Goal: Complete application form

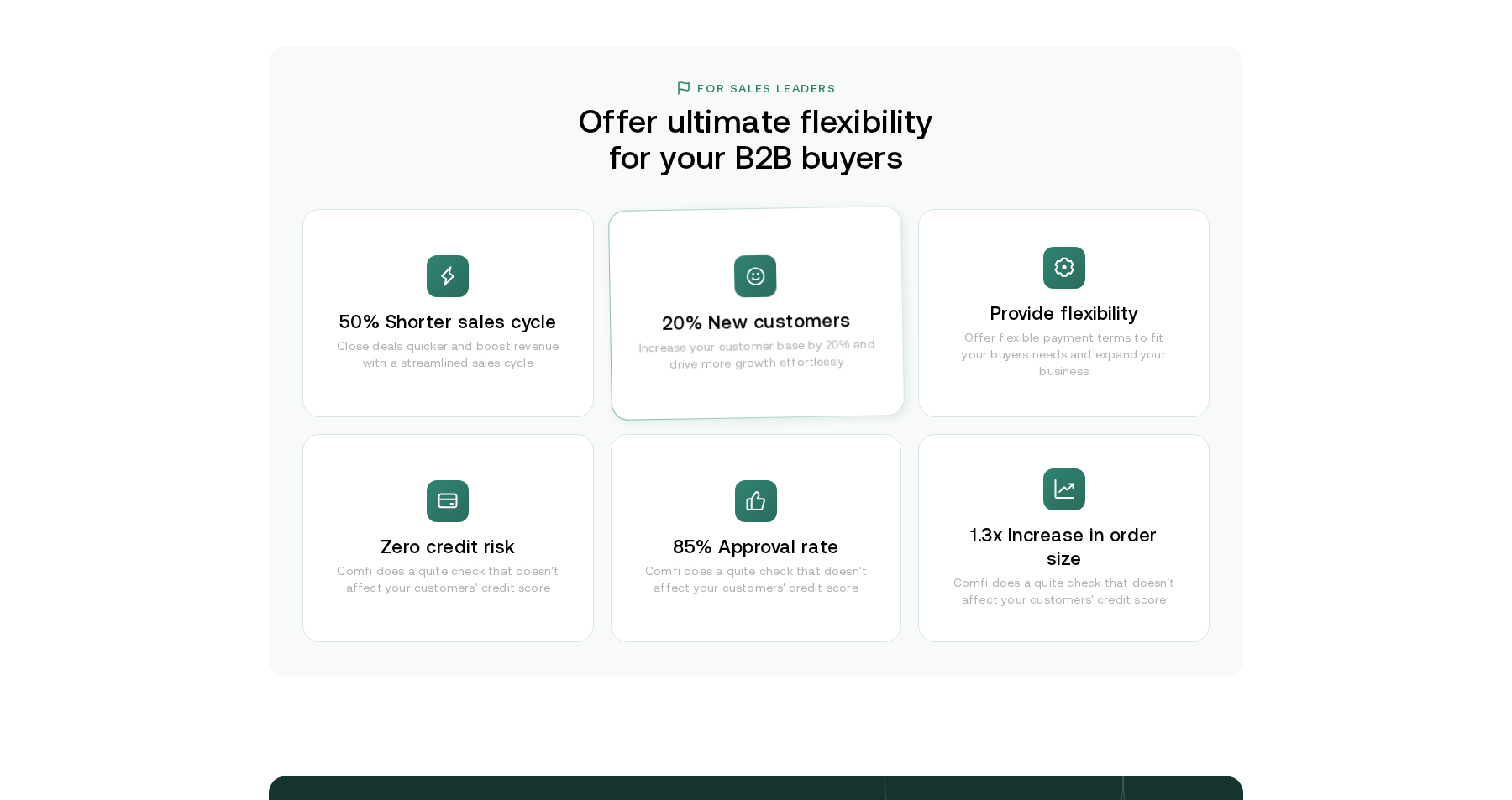
scroll to position [3238, 0]
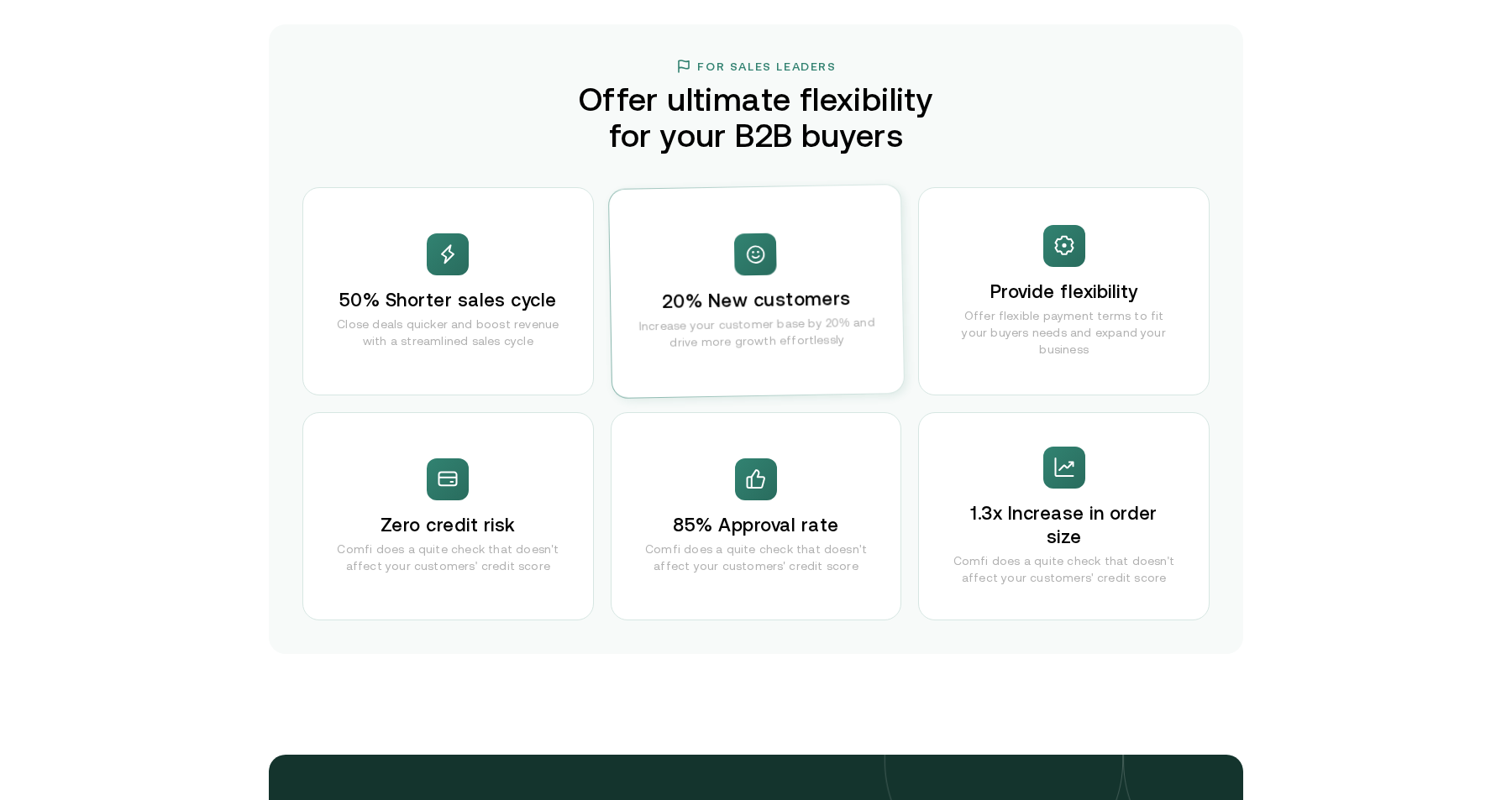
click at [1004, 406] on div "50% Shorter sales cycle Close deals quicker and boost revenue with a streamline…" at bounding box center [756, 404] width 908 height 433
click at [1035, 321] on p "Offer flexible payment terms to fit your buyers needs and expand your business" at bounding box center [1064, 333] width 223 height 51
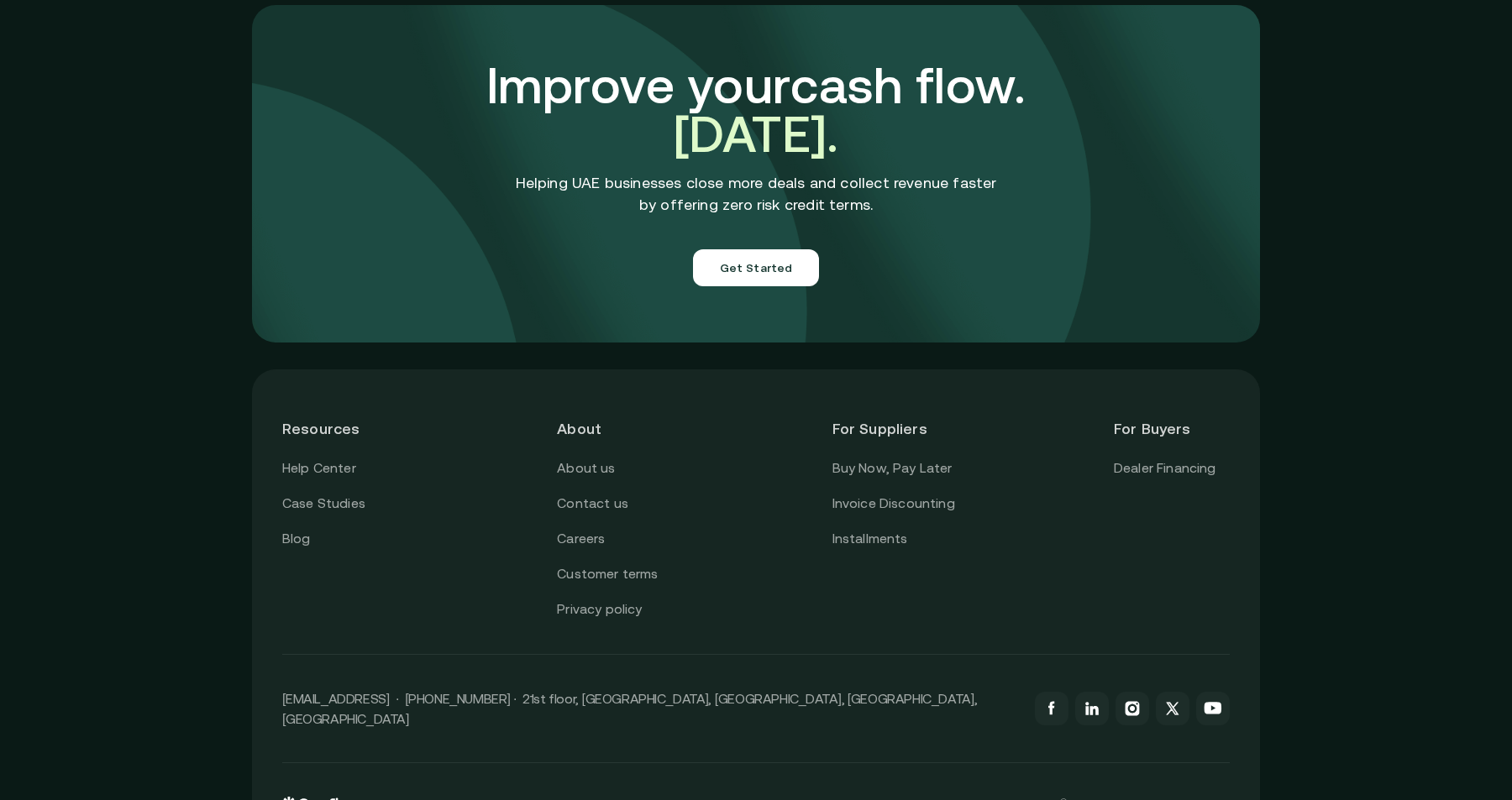
scroll to position [5850, 0]
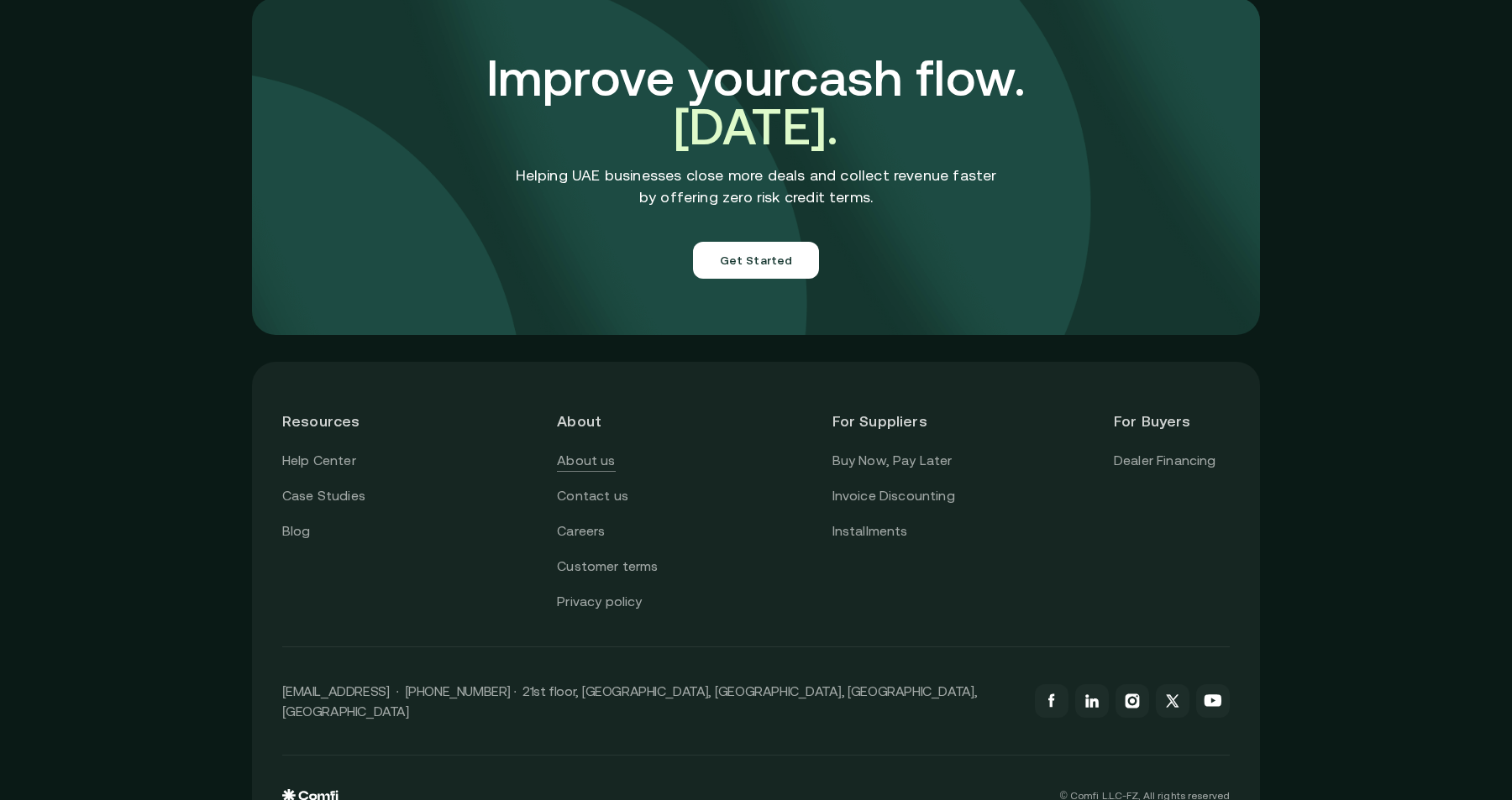
click at [610, 450] on link "About us" at bounding box center [585, 461] width 58 height 22
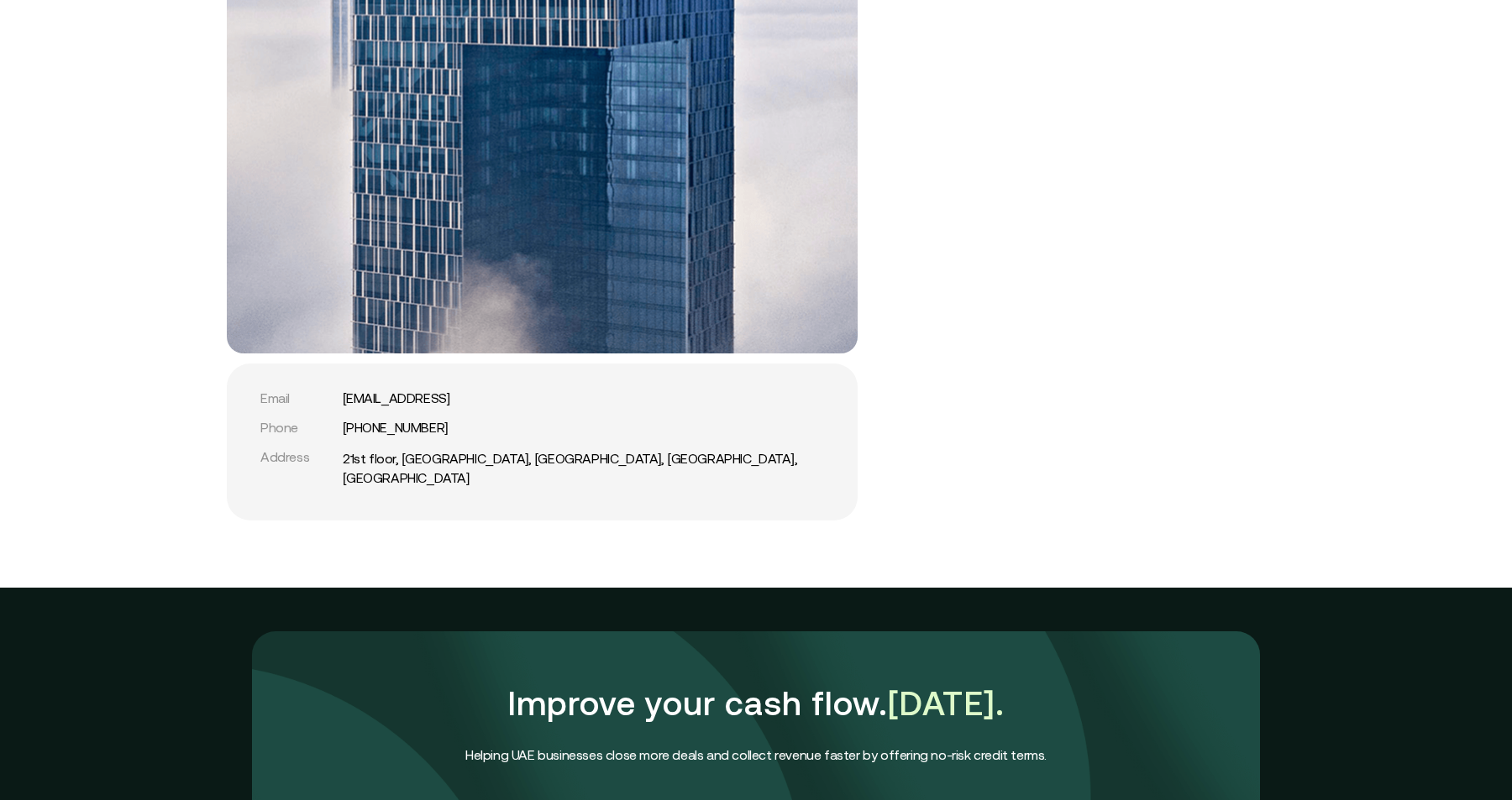
scroll to position [4050, 0]
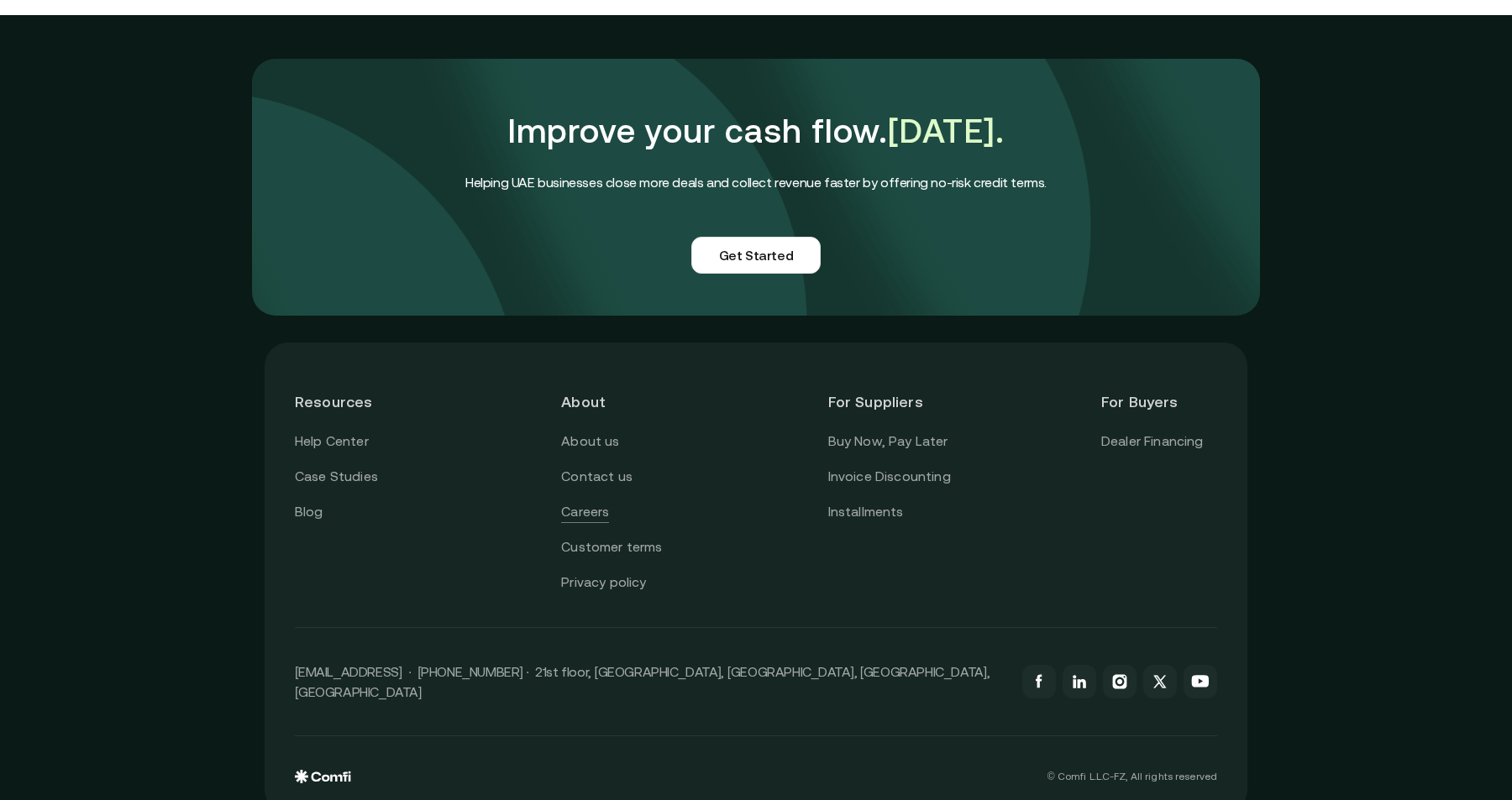
click at [604, 502] on link "Careers" at bounding box center [585, 512] width 48 height 22
click at [630, 537] on link "Customer terms" at bounding box center [611, 548] width 101 height 22
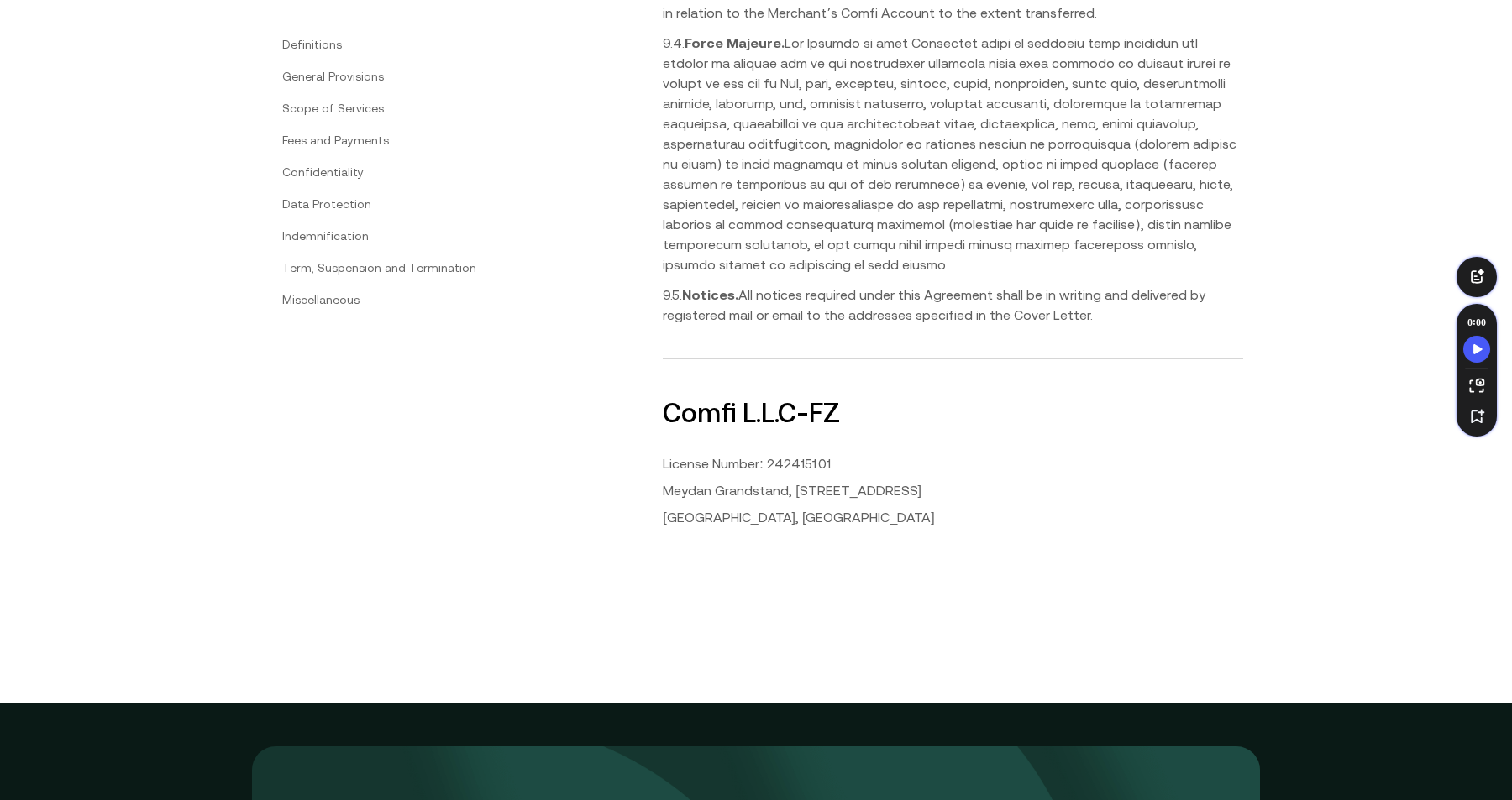
scroll to position [9110, 0]
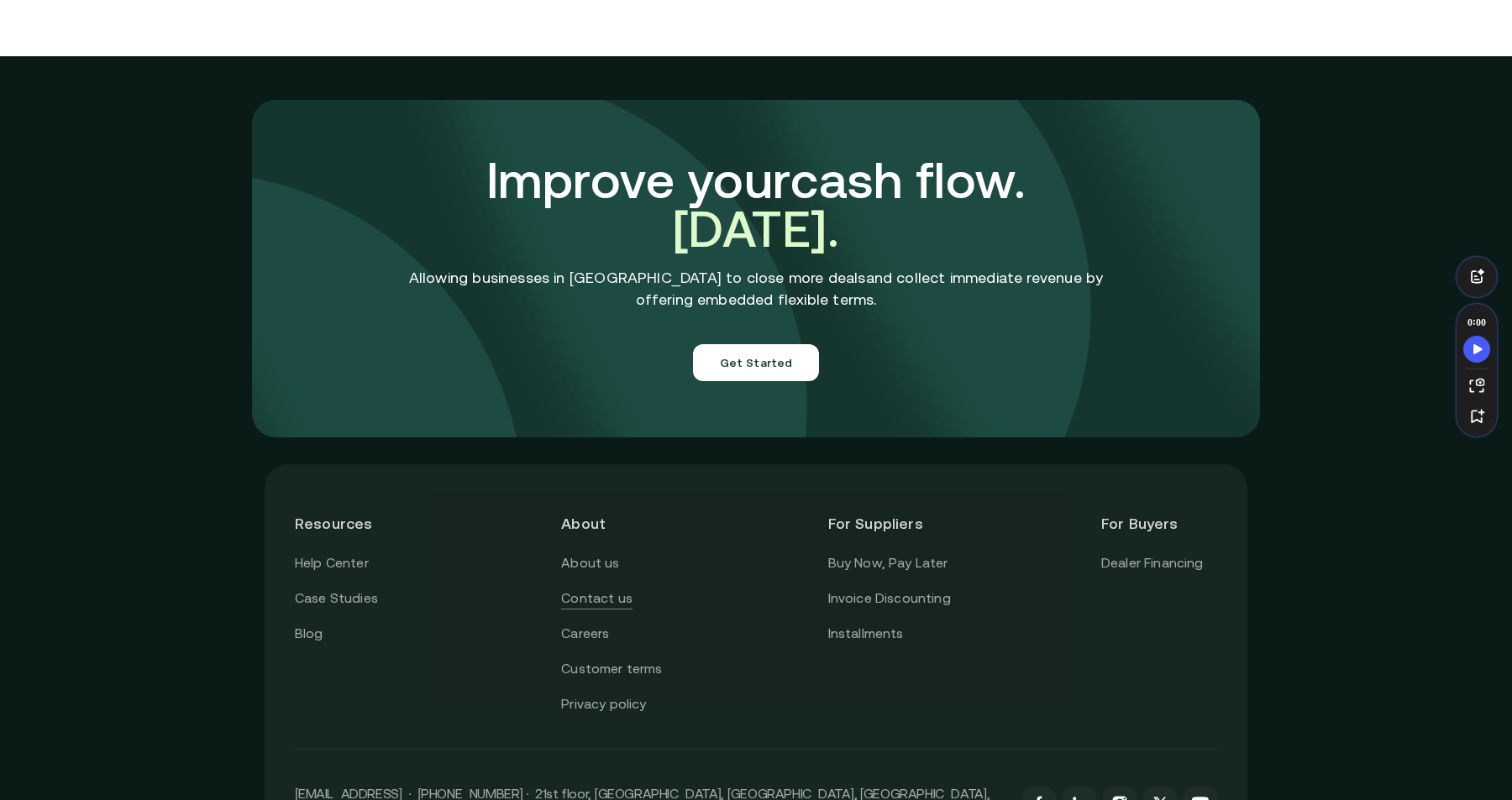
click at [587, 588] on link "Contact us" at bounding box center [597, 599] width 71 height 22
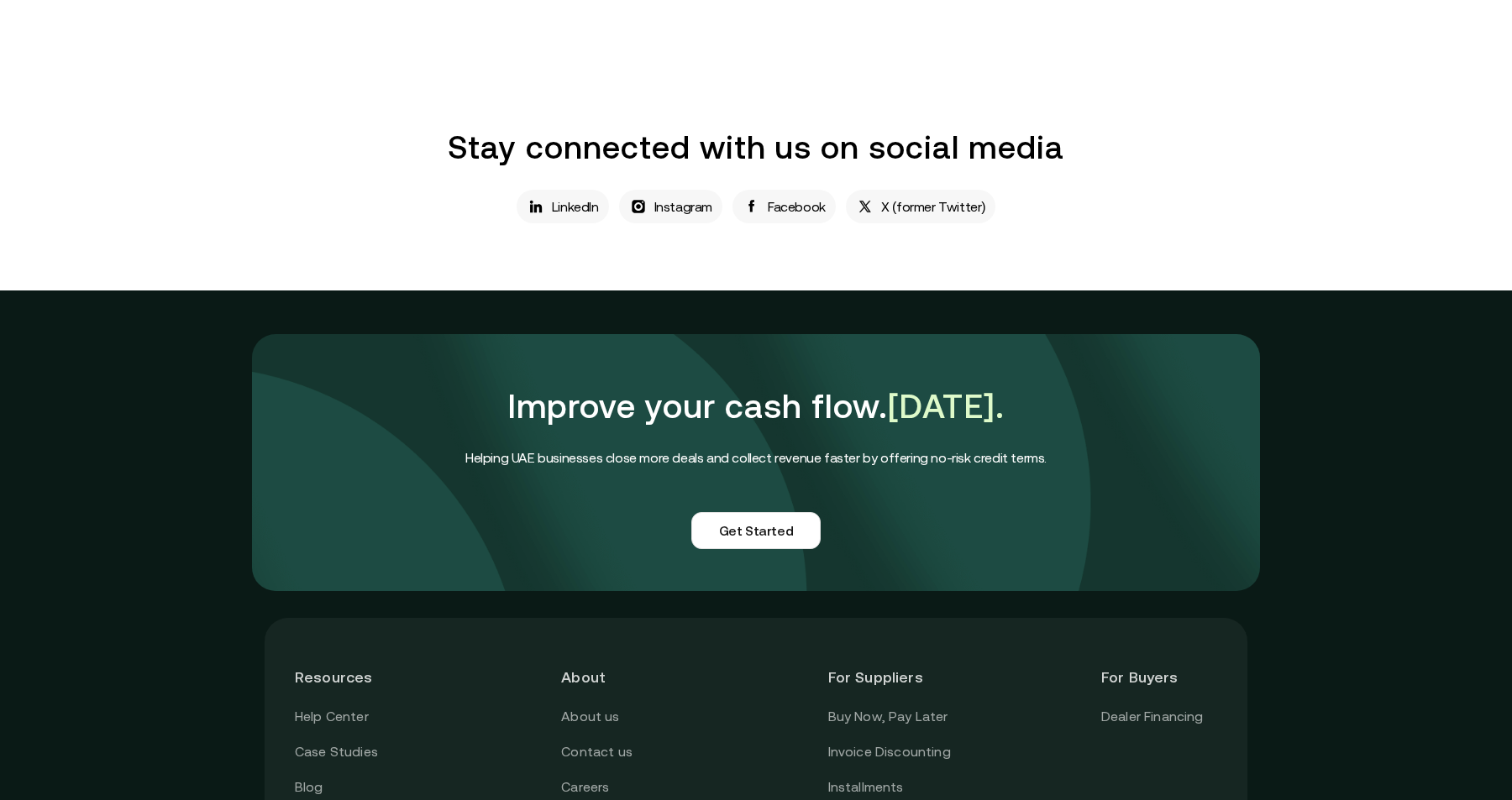
scroll to position [1052, 0]
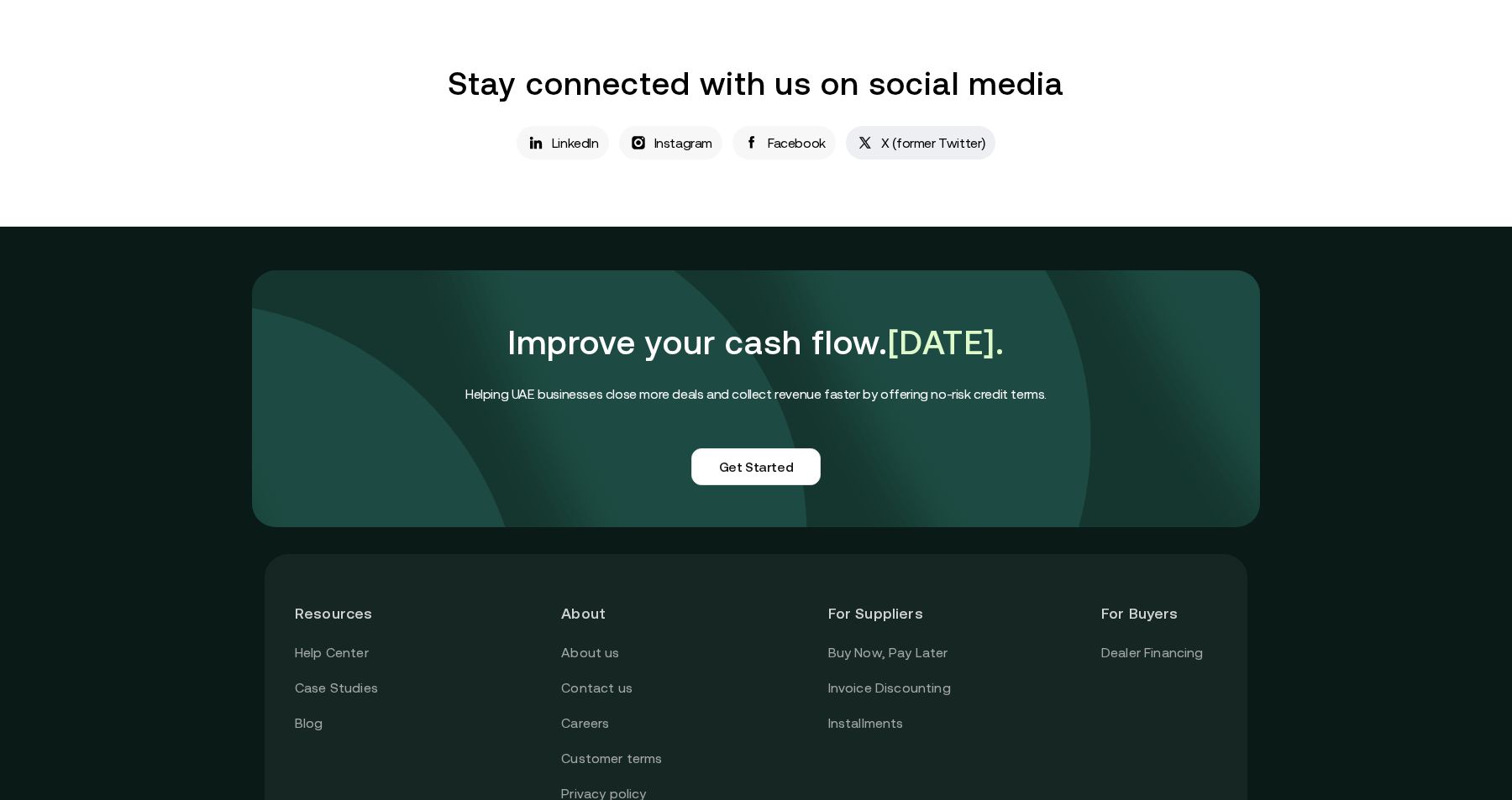
click at [888, 153] on p "X (former Twitter)" at bounding box center [933, 143] width 104 height 21
click at [679, 159] on link "Instagram" at bounding box center [671, 143] width 104 height 33
click at [312, 734] on div "Help Center Case Studies Blog" at bounding box center [352, 689] width 116 height 92
click at [314, 664] on link "Help Center" at bounding box center [332, 653] width 74 height 22
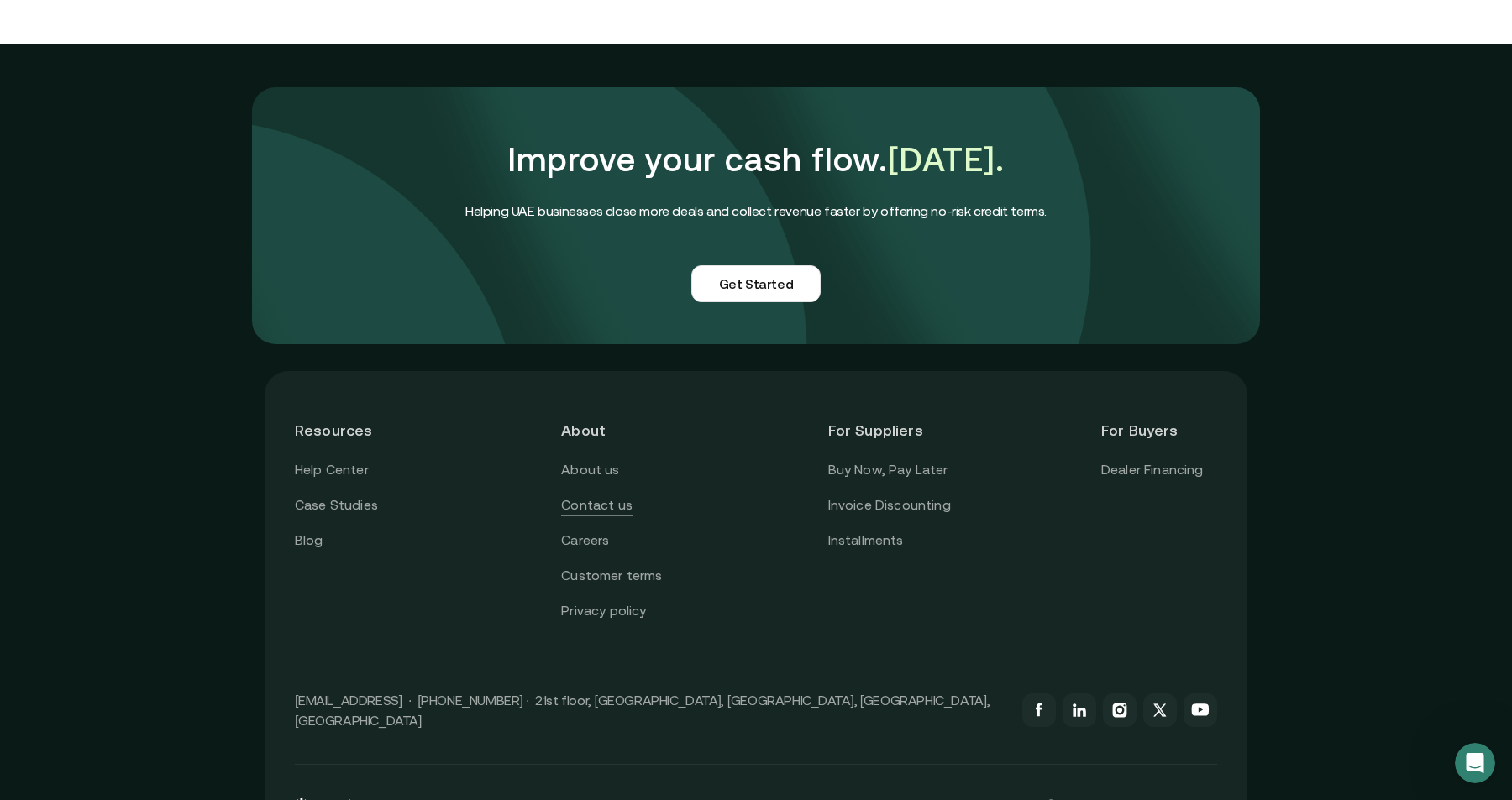
click at [578, 516] on link "Contact us" at bounding box center [597, 506] width 71 height 22
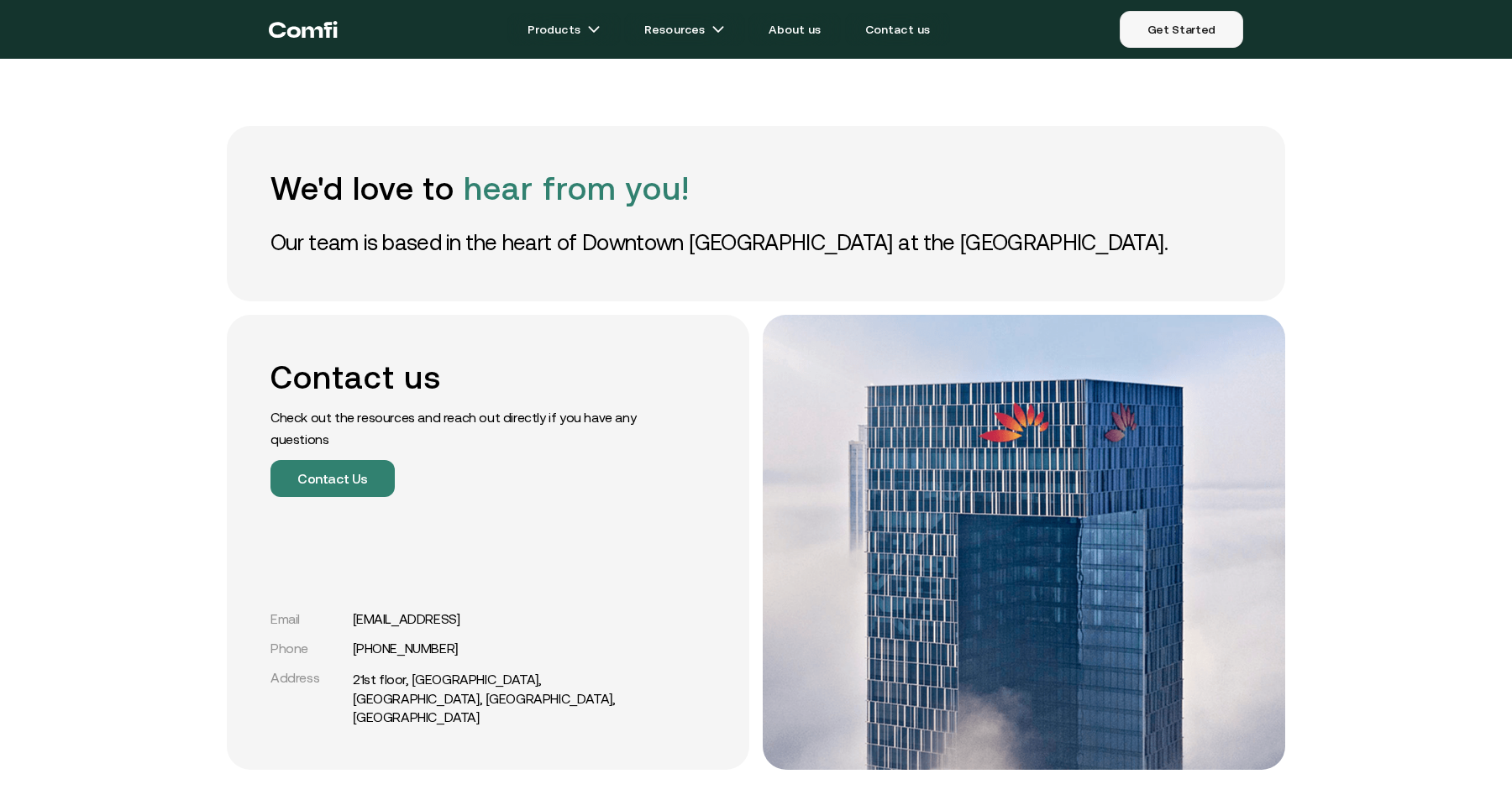
click at [1220, 24] on link "Get Started" at bounding box center [1181, 29] width 123 height 37
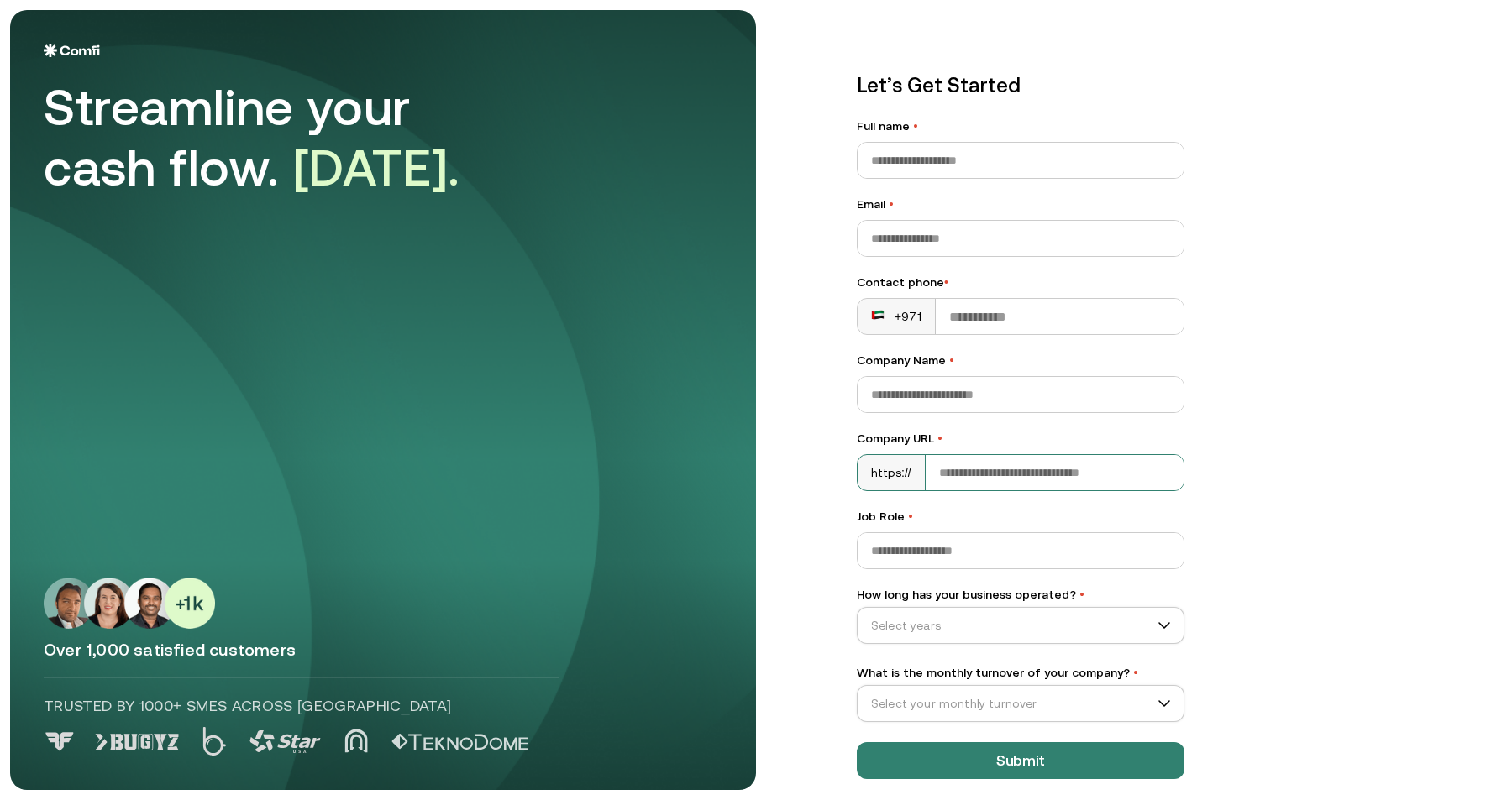
scroll to position [5, 0]
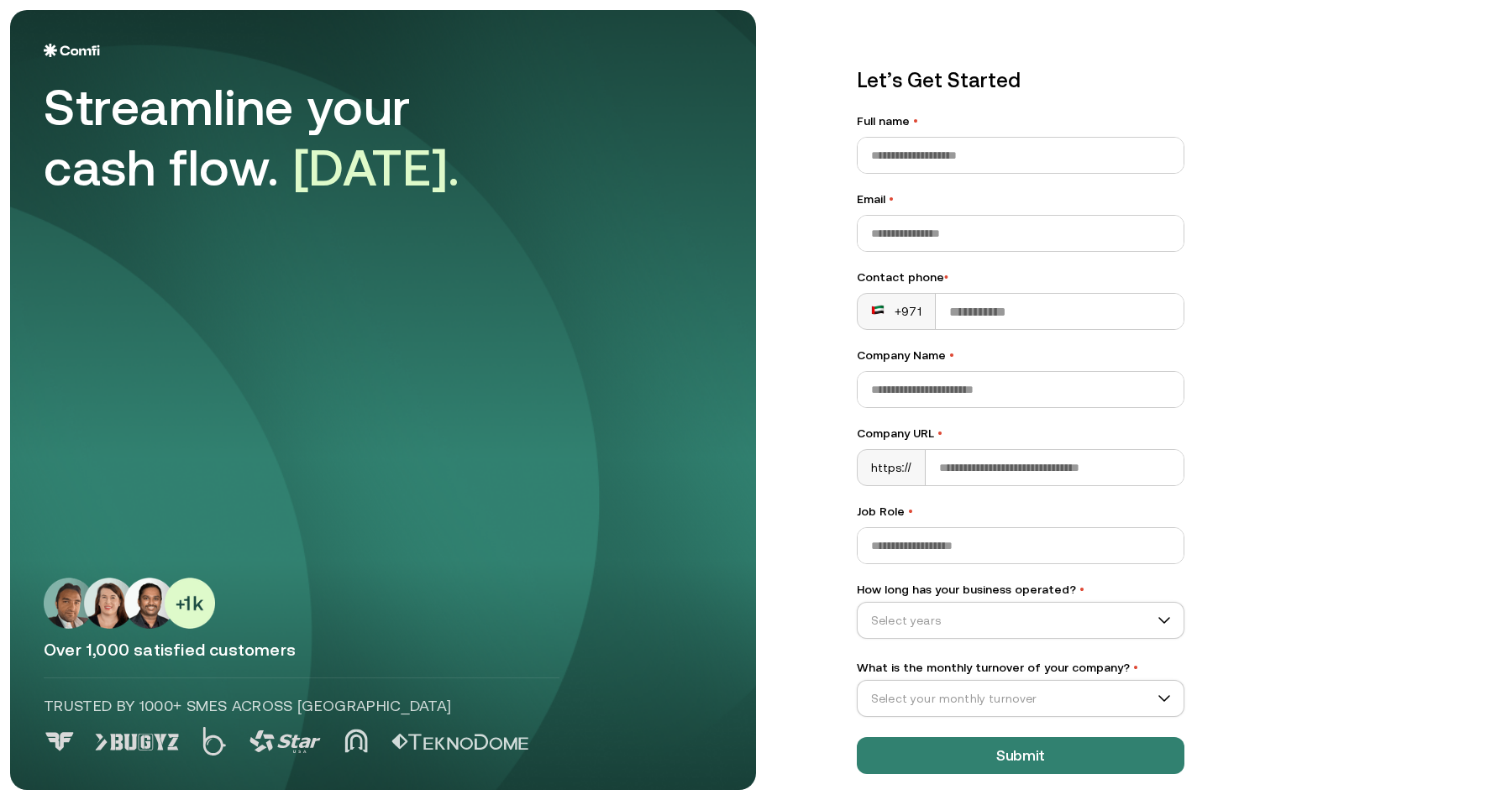
click at [1061, 432] on label "Company URL •" at bounding box center [1020, 434] width 328 height 18
click at [1061, 450] on input "Company URL •" at bounding box center [1054, 467] width 258 height 35
click at [1072, 404] on input "Company Name •" at bounding box center [1020, 389] width 326 height 35
click at [1080, 586] on span "•" at bounding box center [1082, 590] width 5 height 14
click at [1072, 608] on input "How long has your business operated? •" at bounding box center [1013, 621] width 311 height 25
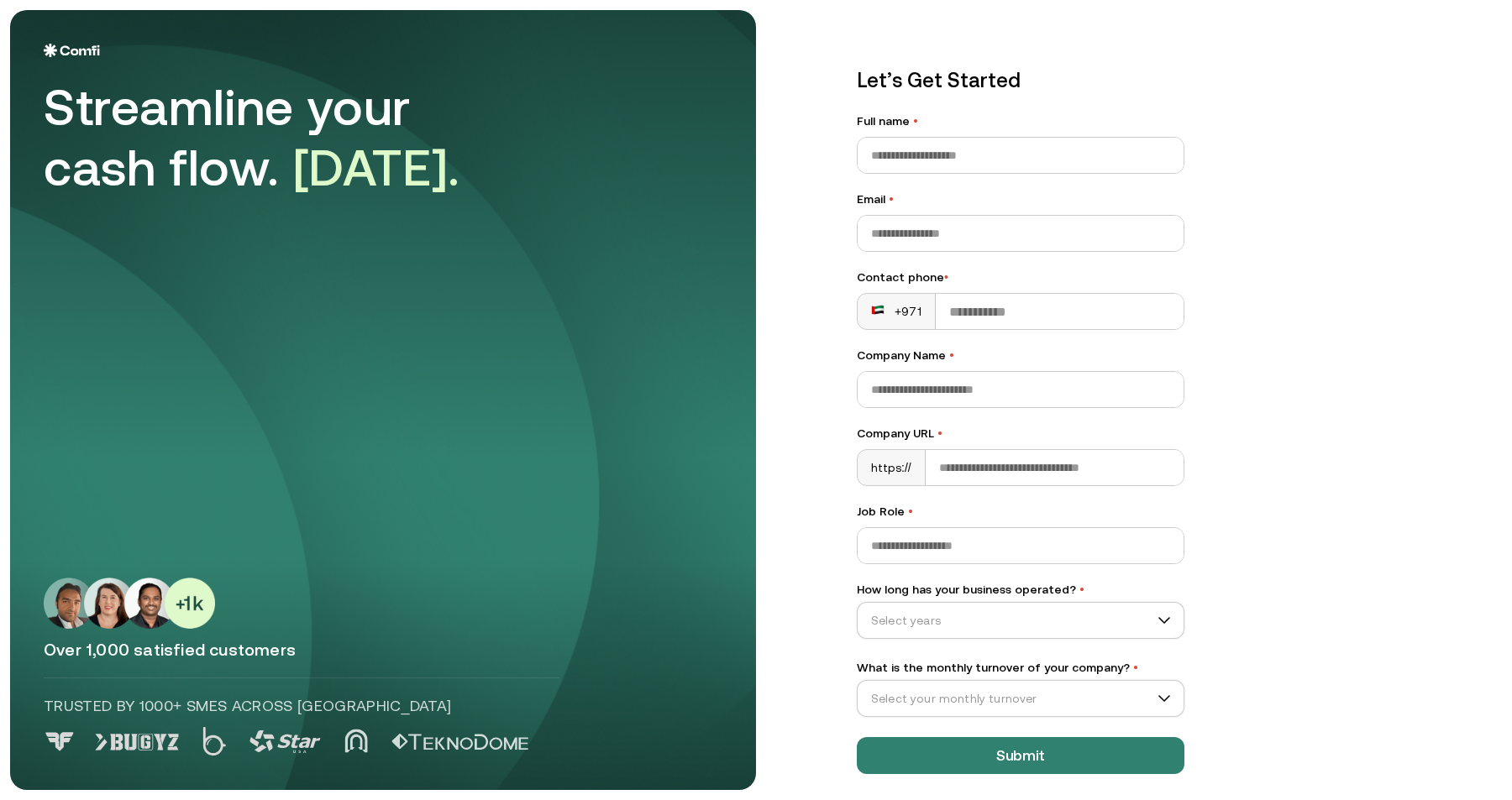
click at [1080, 595] on span "•" at bounding box center [1082, 590] width 5 height 14
click at [1072, 608] on input "How long has your business operated? •" at bounding box center [1013, 621] width 311 height 25
click at [1072, 599] on label "How long has your business operated? •" at bounding box center [1020, 590] width 328 height 18
click at [1072, 608] on input "How long has your business operated? •" at bounding box center [1013, 621] width 311 height 25
click at [1072, 619] on input "How long has your business operated? •" at bounding box center [1013, 621] width 311 height 25
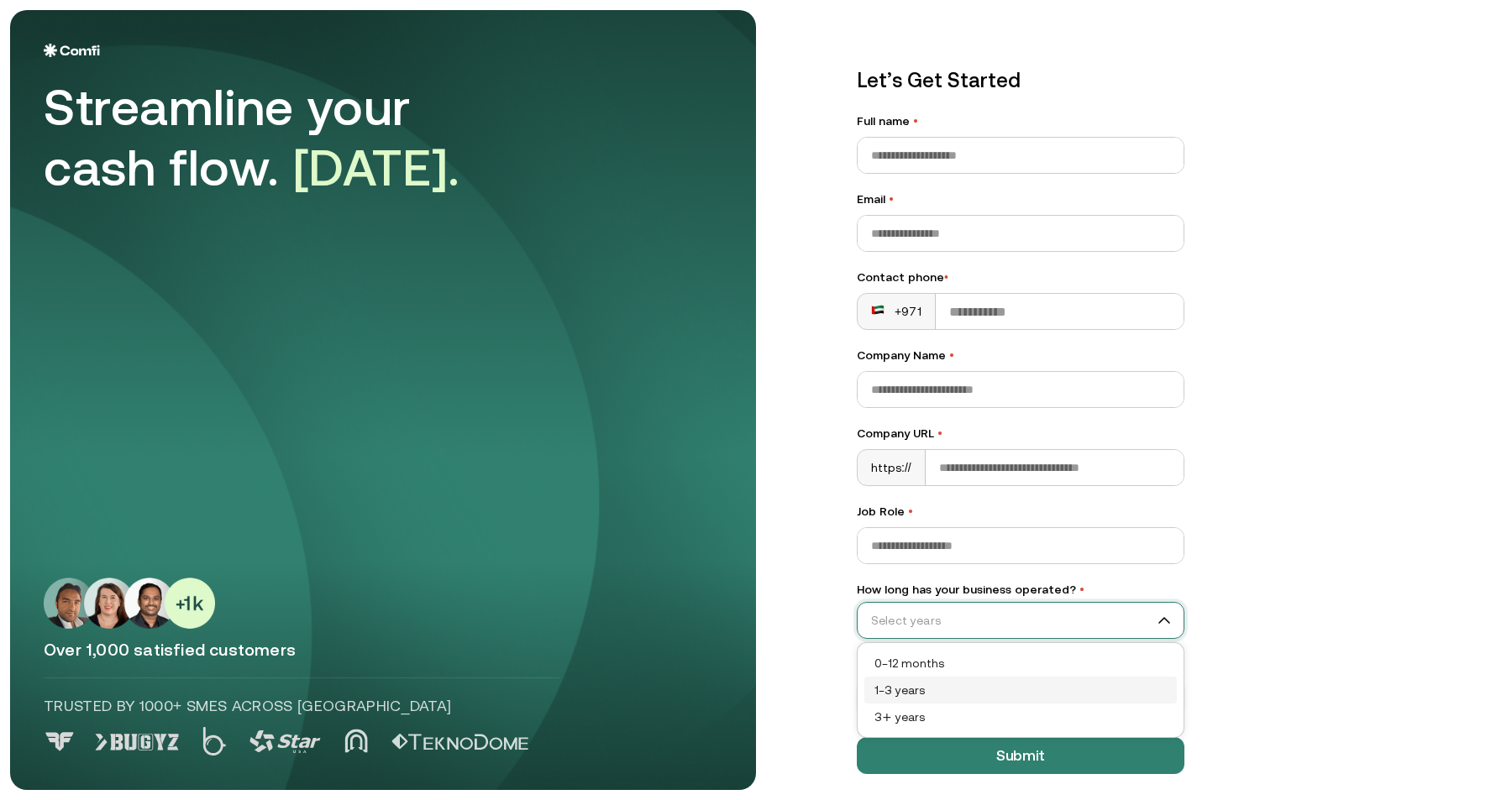
click at [1074, 691] on div "1–3 years" at bounding box center [1020, 690] width 292 height 19
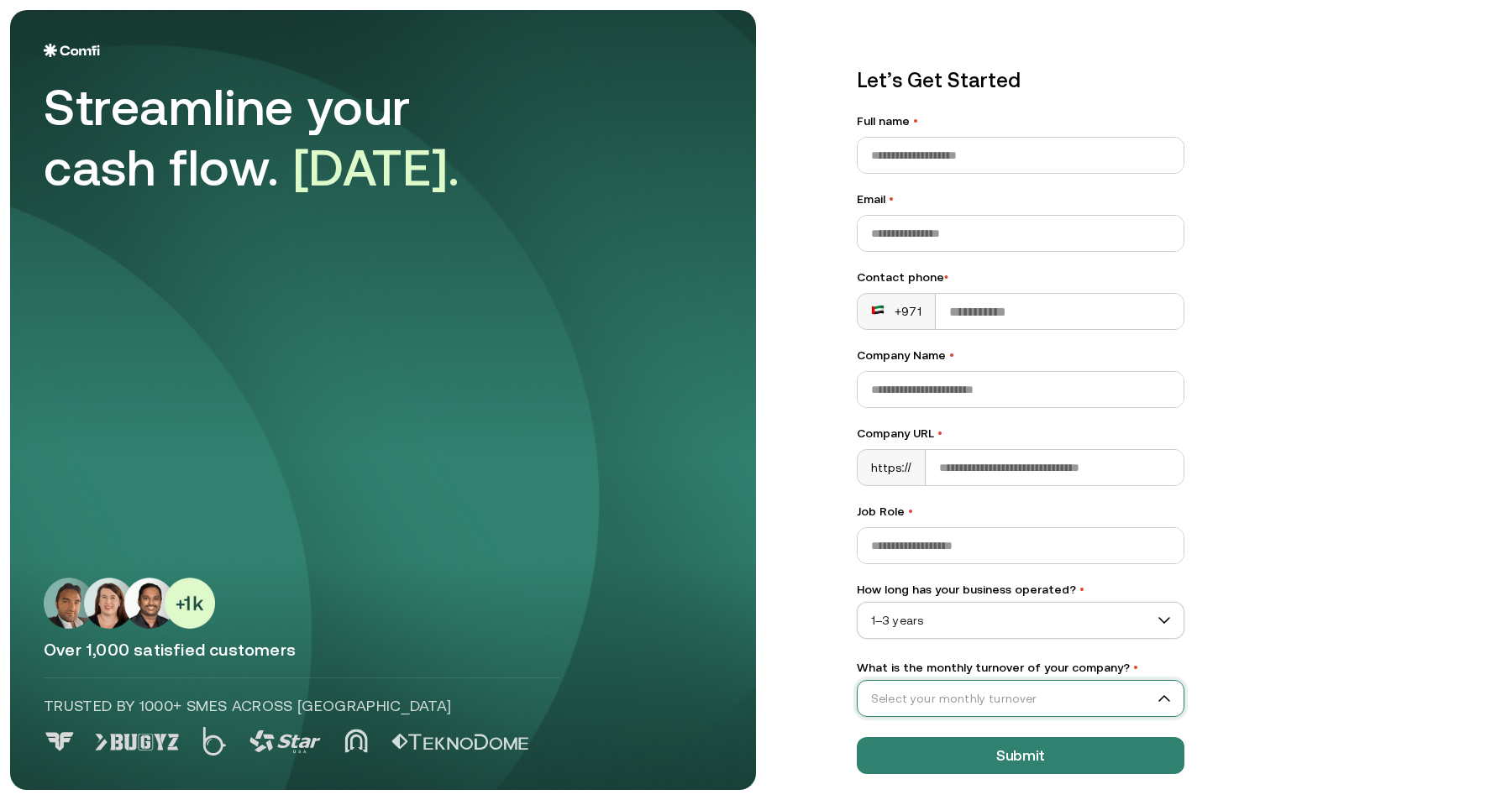
click at [1074, 695] on input "What is the monthly turnover of your company? •" at bounding box center [1013, 699] width 311 height 25
click at [1068, 636] on div "AED 1-5M" at bounding box center [1020, 629] width 292 height 19
click at [1125, 530] on input "Job Role •" at bounding box center [1020, 546] width 326 height 35
click at [1123, 479] on input "Company URL •" at bounding box center [1054, 467] width 258 height 35
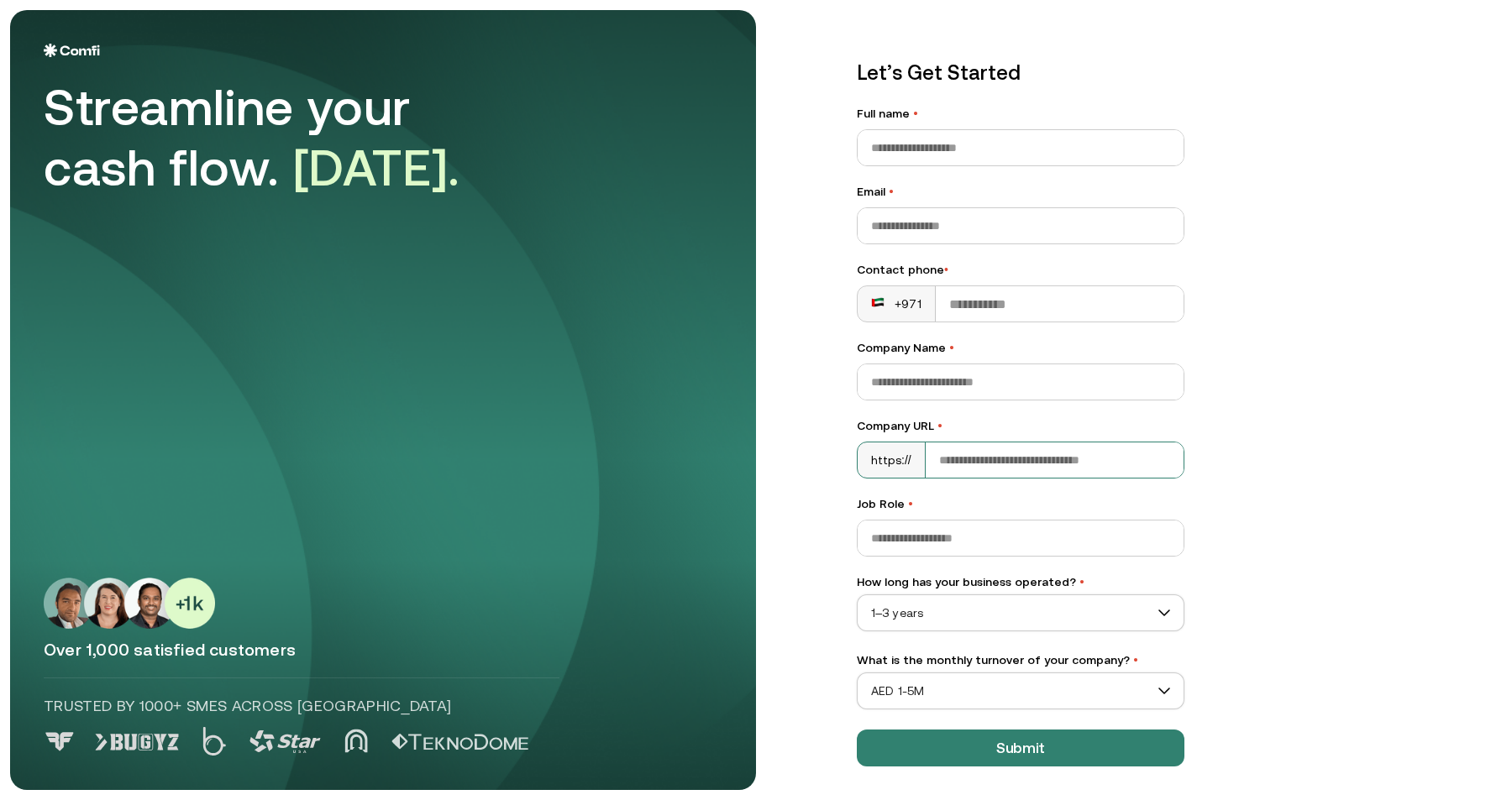
scroll to position [0, 0]
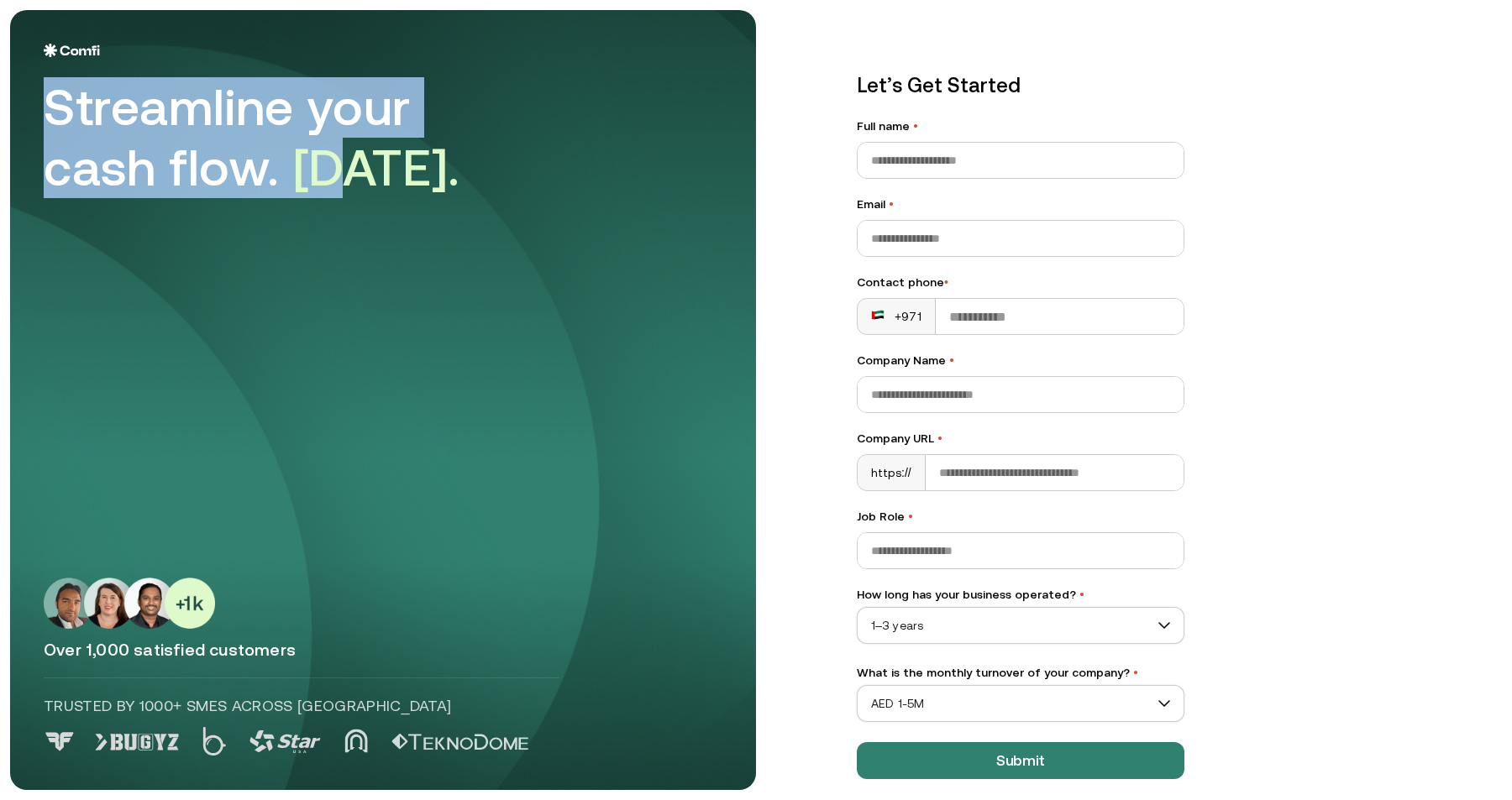
click at [342, 180] on div "Streamline your cash flow. [DATE]." at bounding box center [383, 121] width 679 height 155
click at [342, 180] on span "[DATE]." at bounding box center [377, 167] width 167 height 58
